Goal: Task Accomplishment & Management: Use online tool/utility

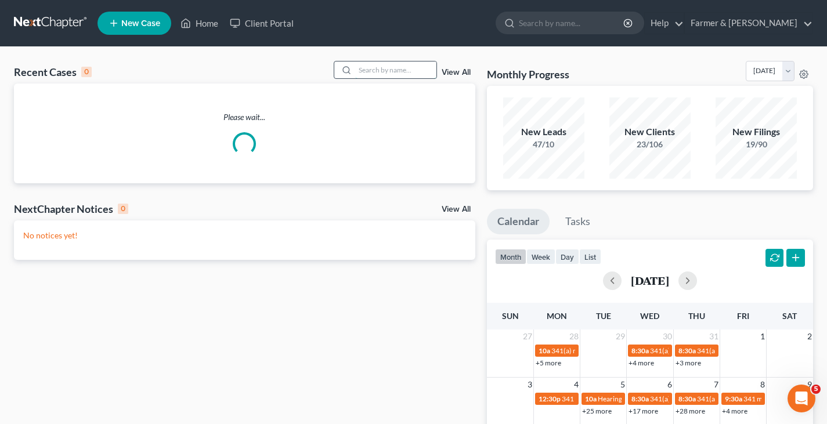
click at [376, 68] on input "search" at bounding box center [395, 70] width 81 height 17
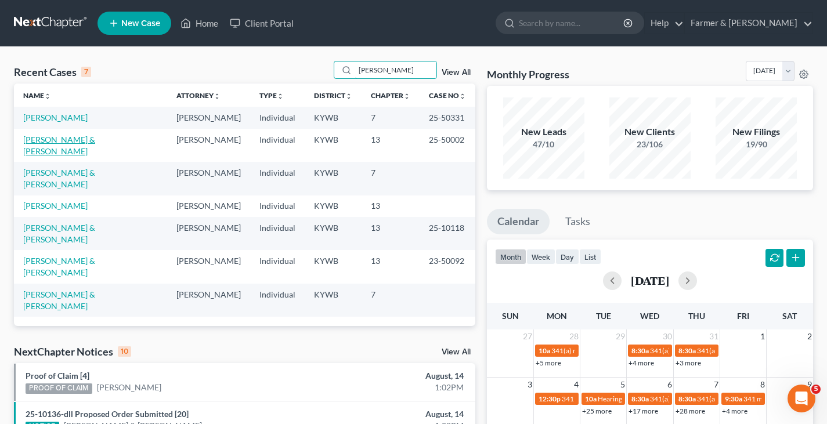
type input "[PERSON_NAME]"
click at [95, 139] on link "[PERSON_NAME] & [PERSON_NAME]" at bounding box center [59, 145] width 72 height 21
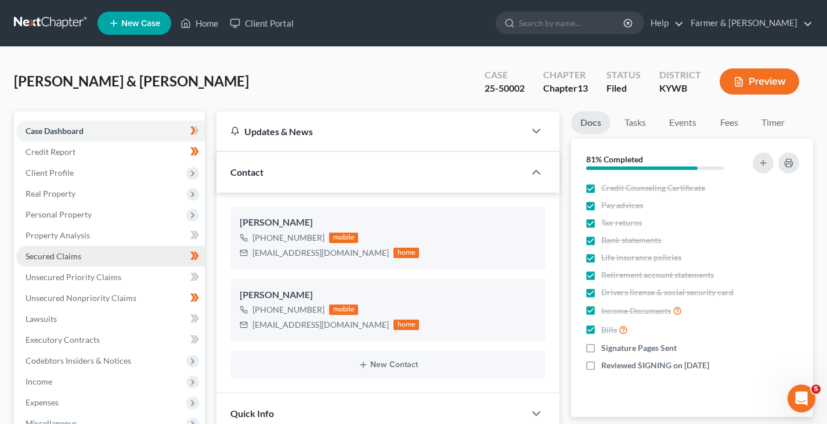
scroll to position [174, 0]
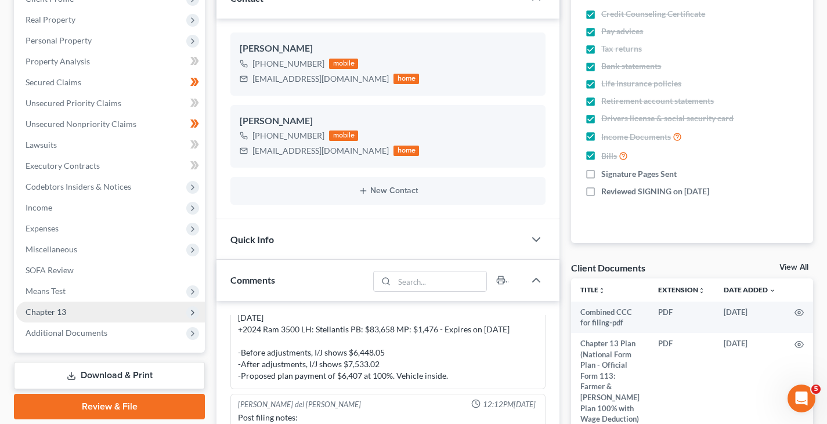
click at [65, 308] on span "Chapter 13" at bounding box center [46, 312] width 41 height 10
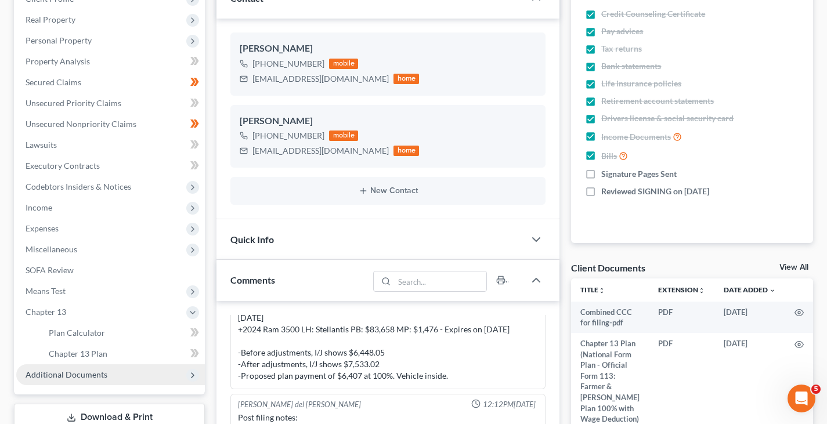
click at [103, 384] on span "Additional Documents" at bounding box center [110, 375] width 189 height 21
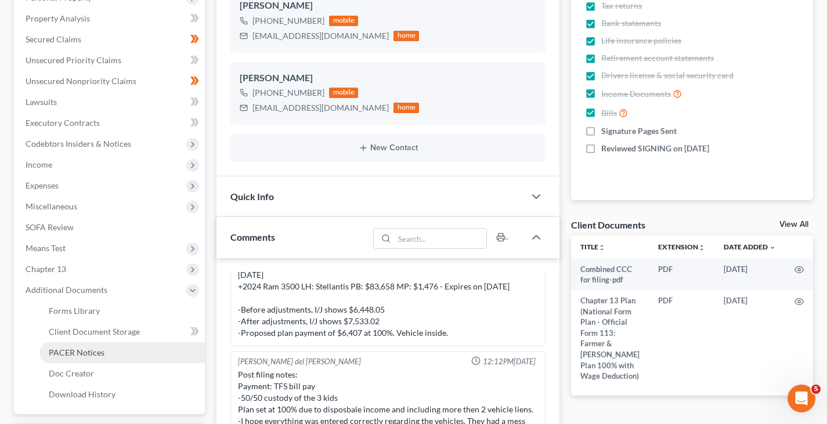
scroll to position [290, 0]
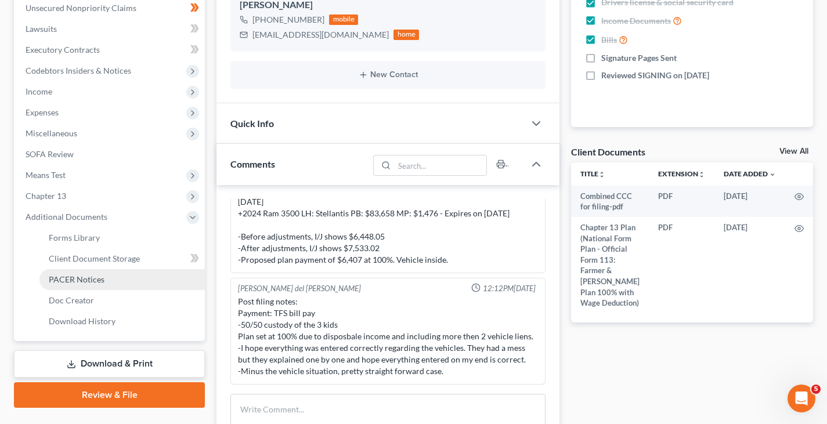
click at [91, 276] on span "PACER Notices" at bounding box center [77, 280] width 56 height 10
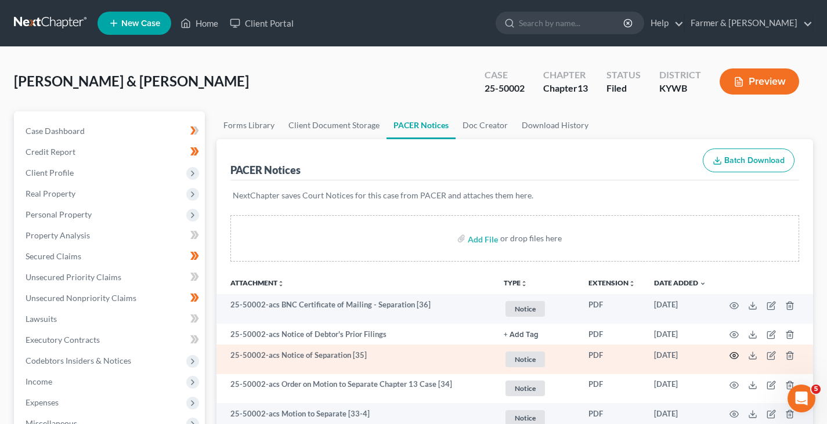
click at [739, 355] on icon "button" at bounding box center [734, 356] width 9 height 6
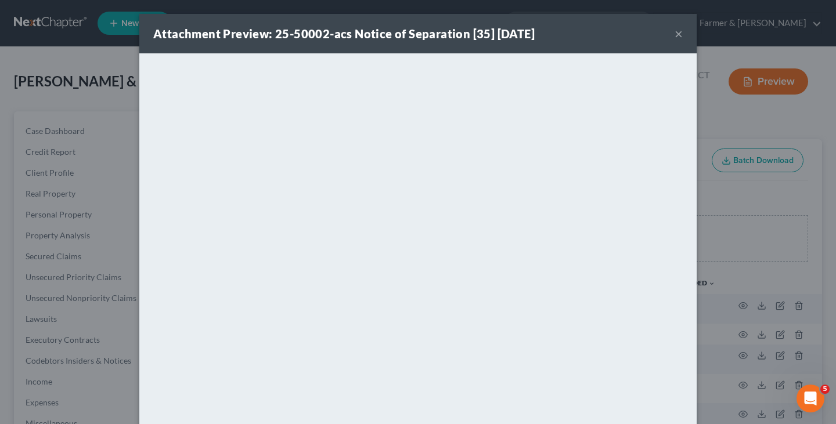
click at [675, 31] on button "×" at bounding box center [679, 34] width 8 height 14
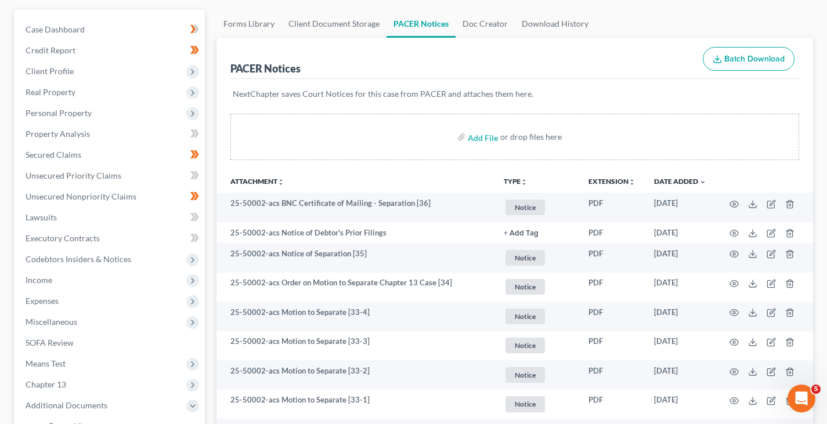
scroll to position [116, 0]
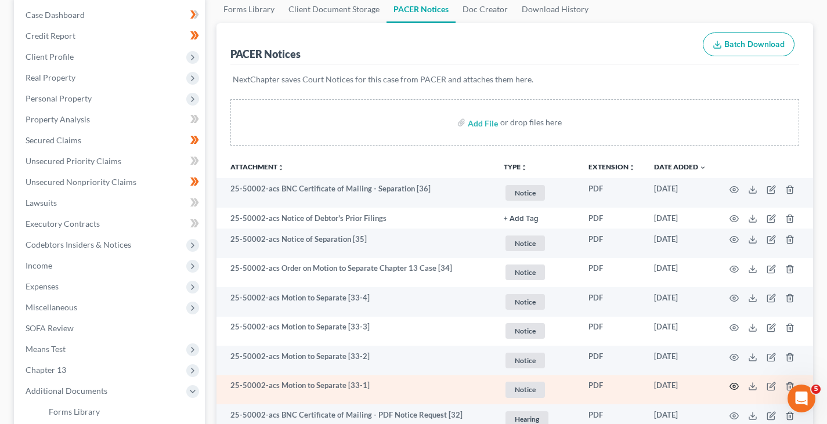
click at [735, 384] on icon "button" at bounding box center [734, 387] width 9 height 6
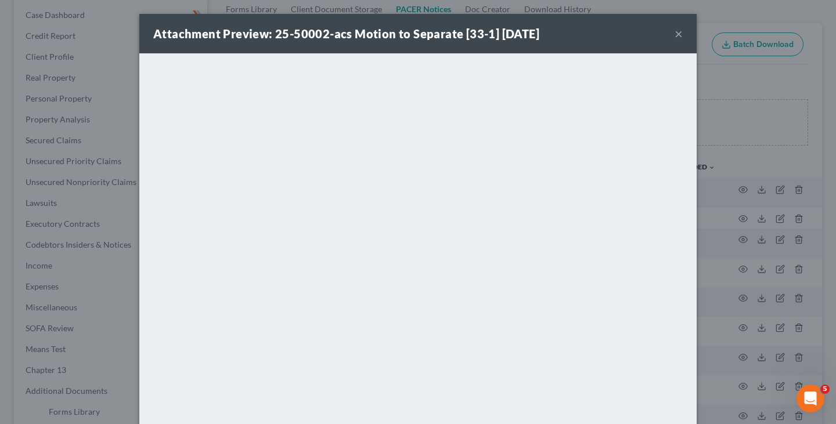
click at [675, 35] on button "×" at bounding box center [679, 34] width 8 height 14
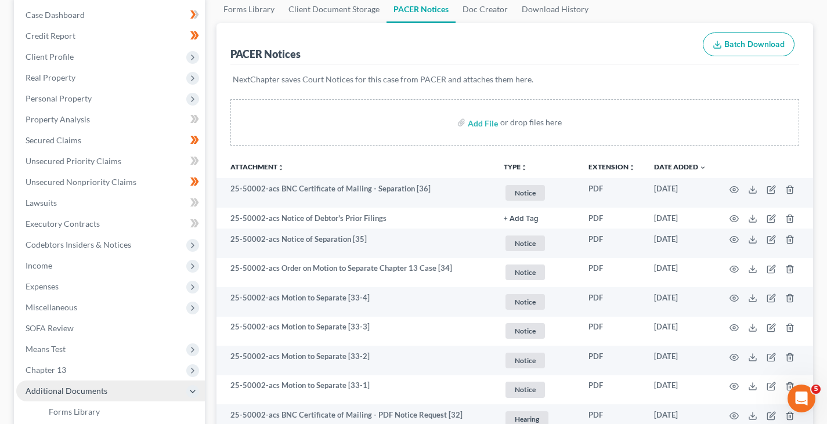
scroll to position [232, 0]
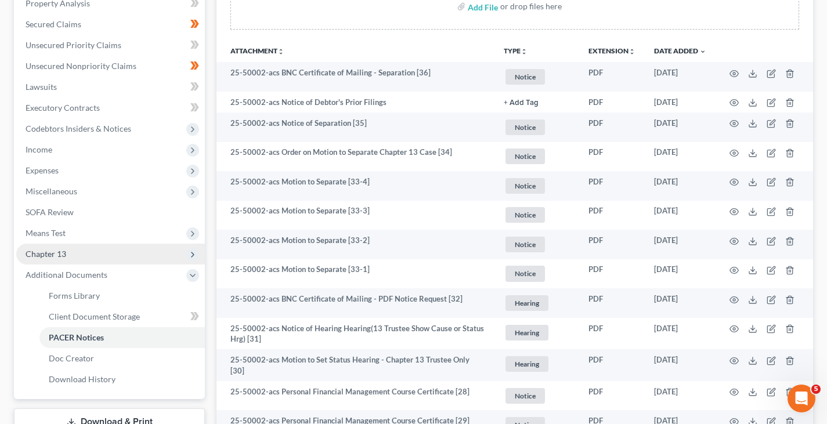
click at [60, 257] on span "Chapter 13" at bounding box center [46, 254] width 41 height 10
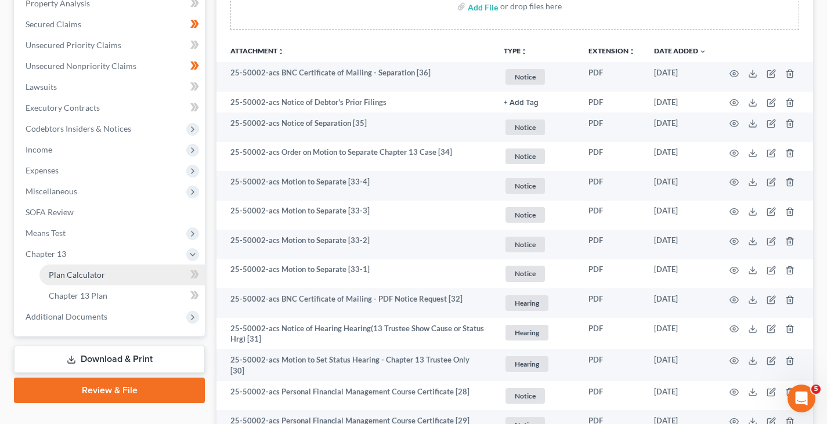
click at [76, 276] on span "Plan Calculator" at bounding box center [77, 275] width 56 height 10
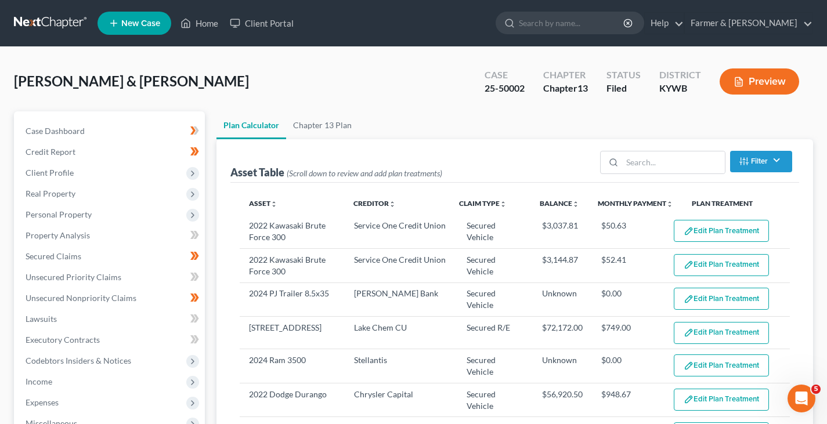
select select "59"
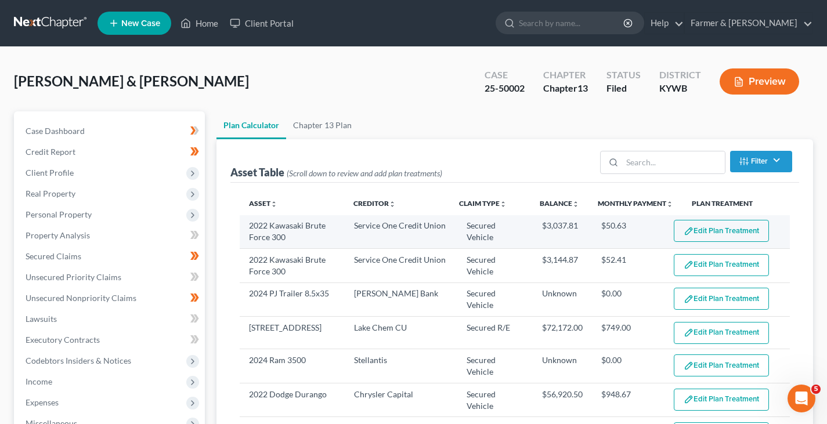
click at [709, 233] on button "Edit Plan Treatment" at bounding box center [721, 231] width 95 height 22
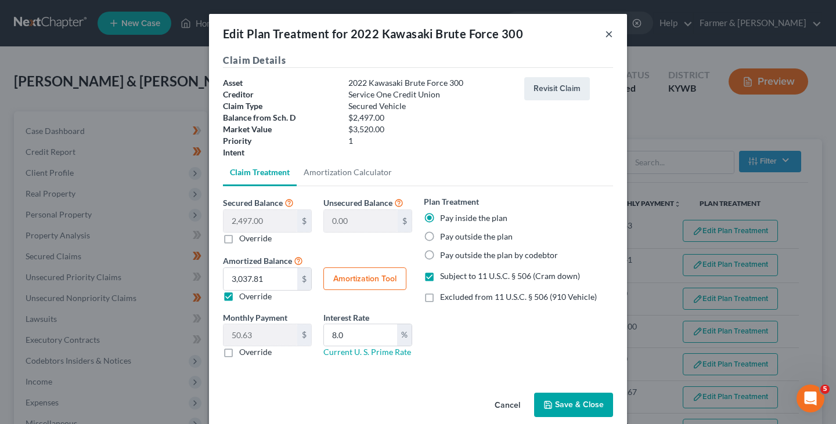
click at [605, 35] on button "×" at bounding box center [609, 34] width 8 height 14
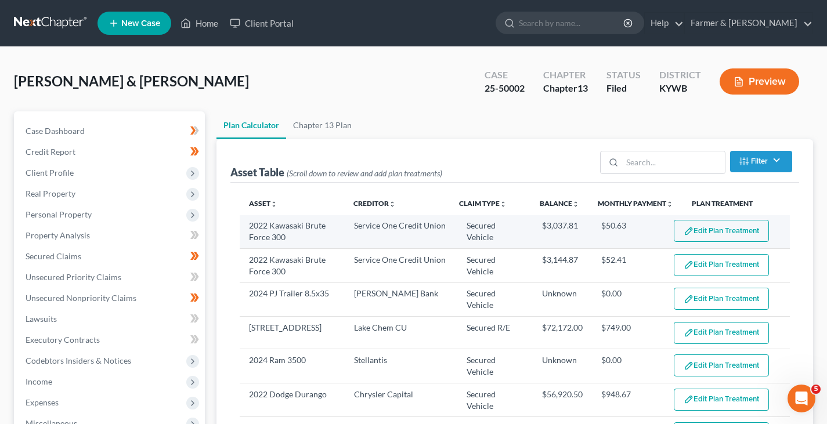
click at [725, 233] on button "Edit Plan Treatment" at bounding box center [721, 231] width 95 height 22
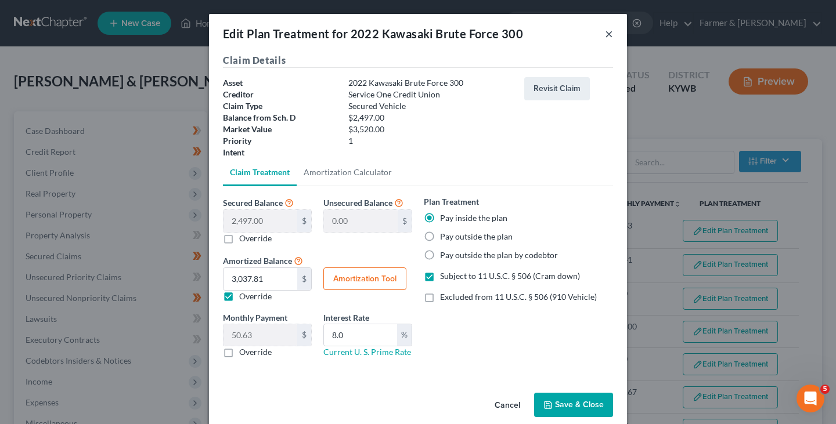
click at [605, 34] on button "×" at bounding box center [609, 34] width 8 height 14
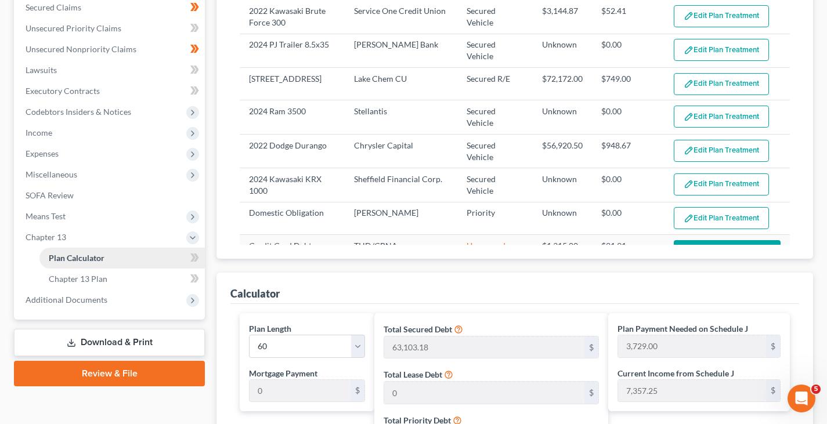
scroll to position [290, 0]
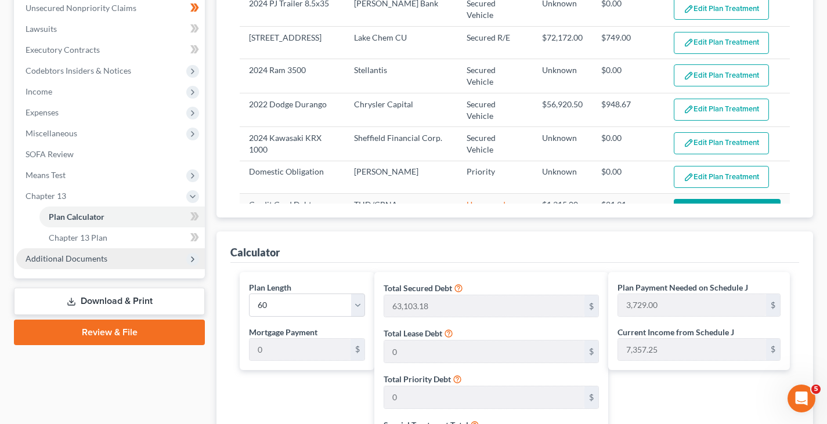
drag, startPoint x: 72, startPoint y: 260, endPoint x: 78, endPoint y: 264, distance: 6.8
click at [73, 260] on span "Additional Documents" at bounding box center [67, 259] width 82 height 10
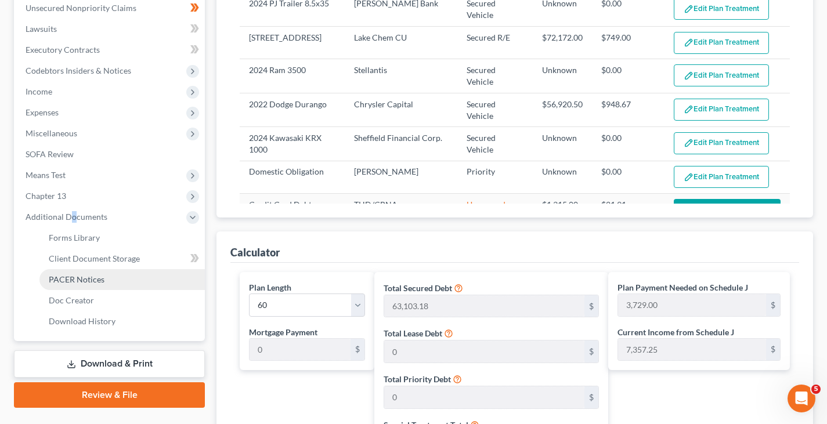
click at [81, 276] on span "PACER Notices" at bounding box center [77, 280] width 56 height 10
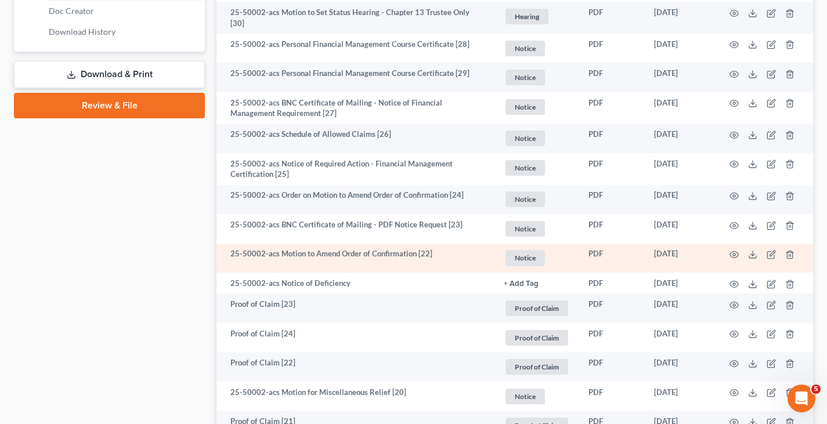
scroll to position [581, 0]
click at [741, 253] on td at bounding box center [765, 258] width 98 height 30
click at [737, 253] on icon "button" at bounding box center [734, 254] width 9 height 9
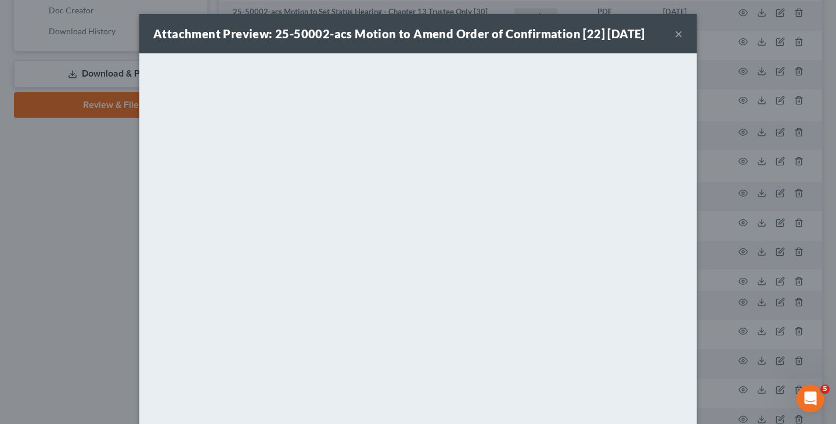
click at [675, 35] on button "×" at bounding box center [679, 34] width 8 height 14
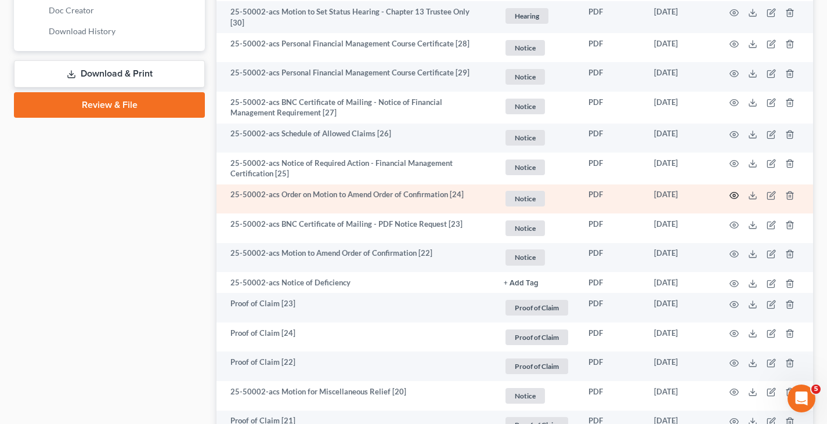
click at [737, 193] on icon "button" at bounding box center [734, 195] width 9 height 9
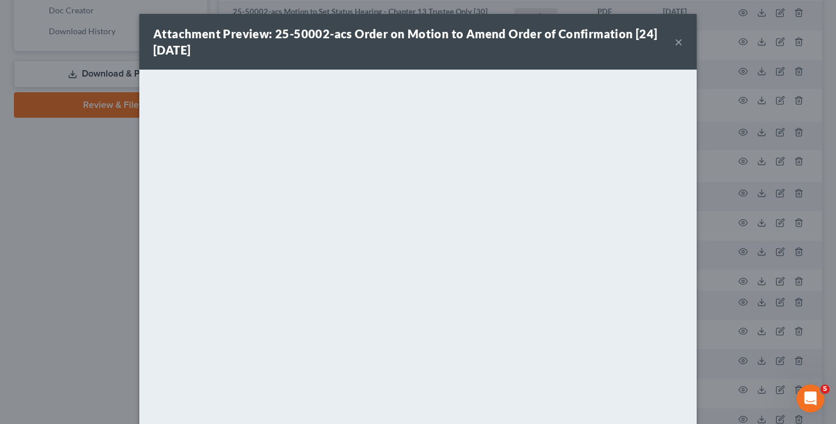
click at [677, 43] on button "×" at bounding box center [679, 42] width 8 height 14
